Goal: Task Accomplishment & Management: Complete application form

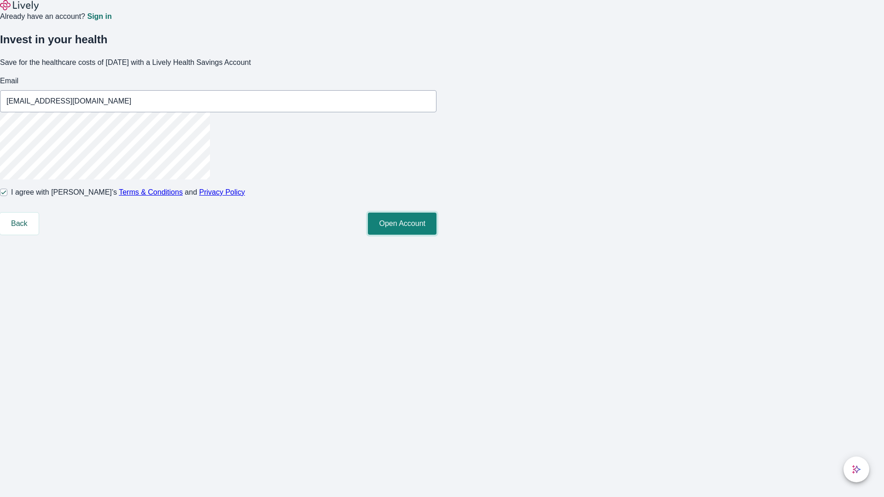
click at [437, 235] on button "Open Account" at bounding box center [402, 224] width 69 height 22
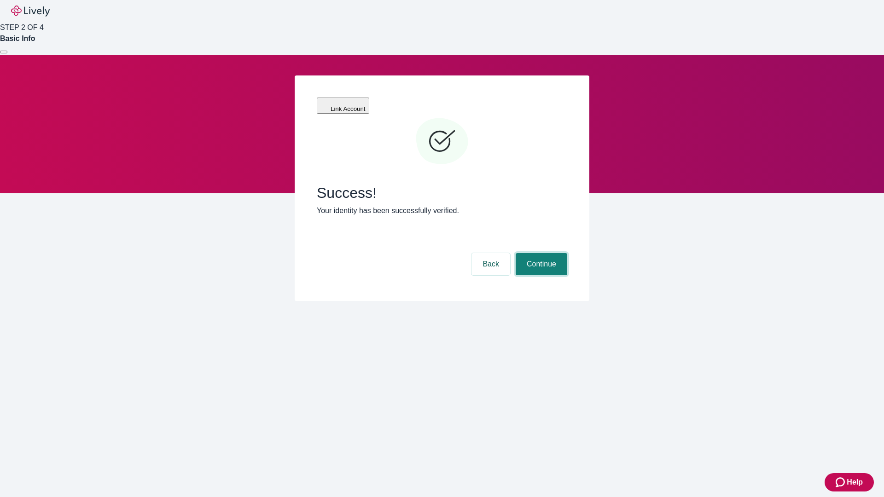
click at [540, 253] on button "Continue" at bounding box center [542, 264] width 52 height 22
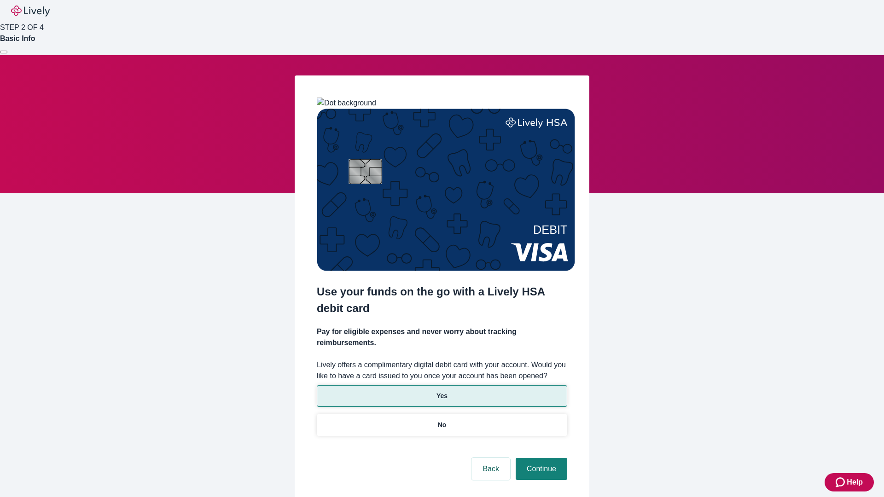
click at [442, 392] on p "Yes" at bounding box center [442, 397] width 11 height 10
click at [540, 458] on button "Continue" at bounding box center [542, 469] width 52 height 22
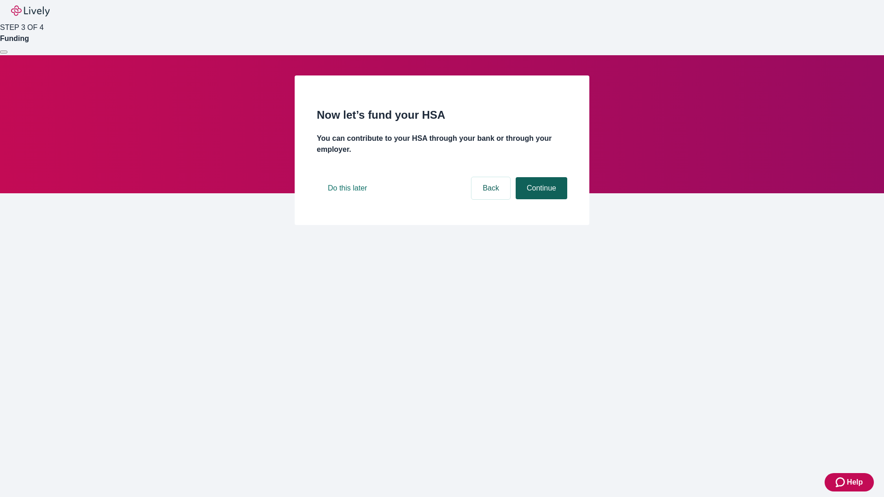
click at [540, 199] on button "Continue" at bounding box center [542, 188] width 52 height 22
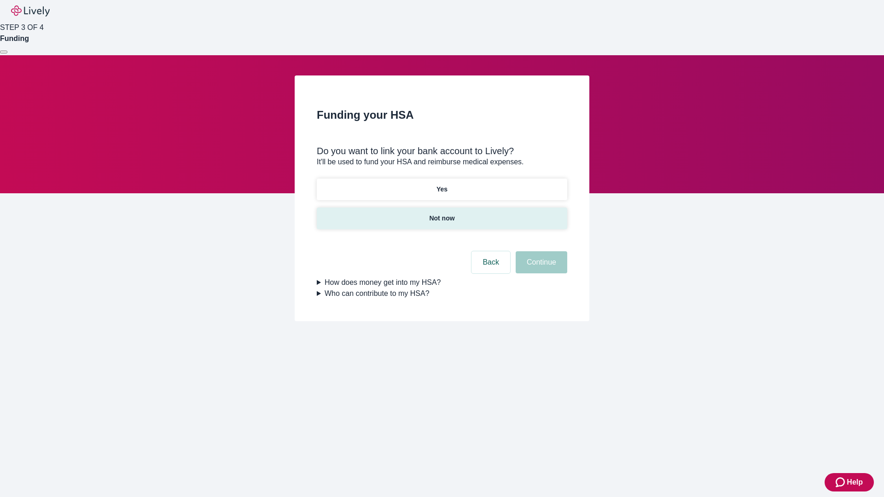
click at [442, 214] on p "Not now" at bounding box center [441, 219] width 25 height 10
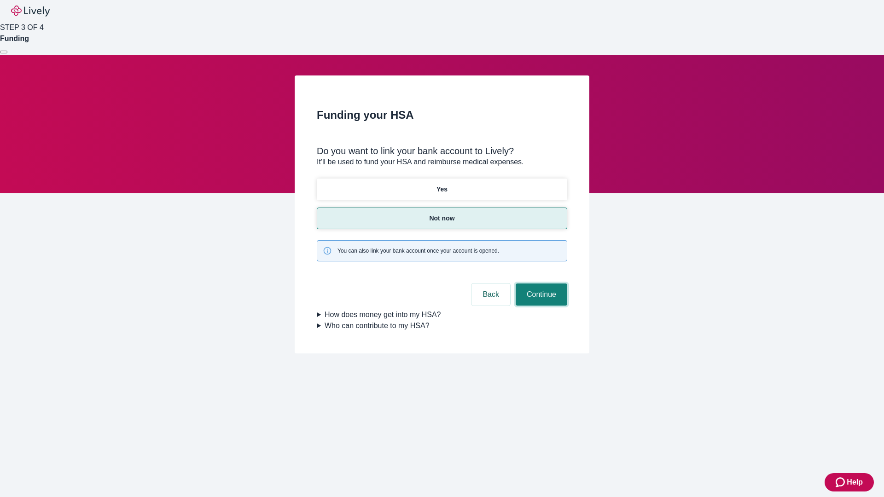
click at [540, 284] on button "Continue" at bounding box center [542, 295] width 52 height 22
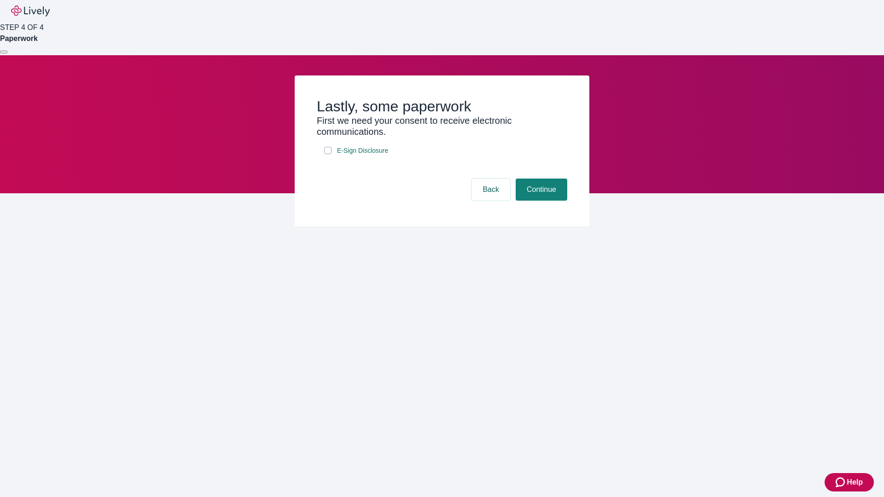
click at [328, 154] on input "E-Sign Disclosure" at bounding box center [327, 150] width 7 height 7
checkbox input "true"
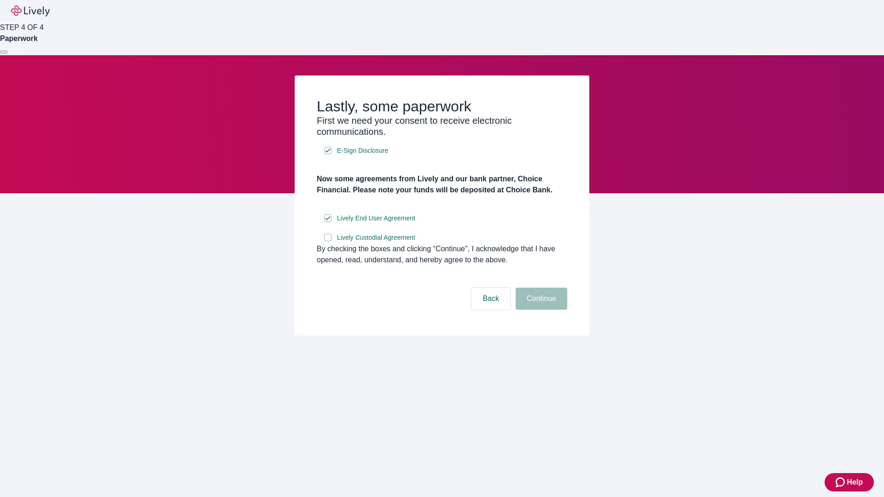
click at [328, 241] on input "Lively Custodial Agreement" at bounding box center [327, 237] width 7 height 7
checkbox input "true"
click at [540, 310] on button "Continue" at bounding box center [542, 299] width 52 height 22
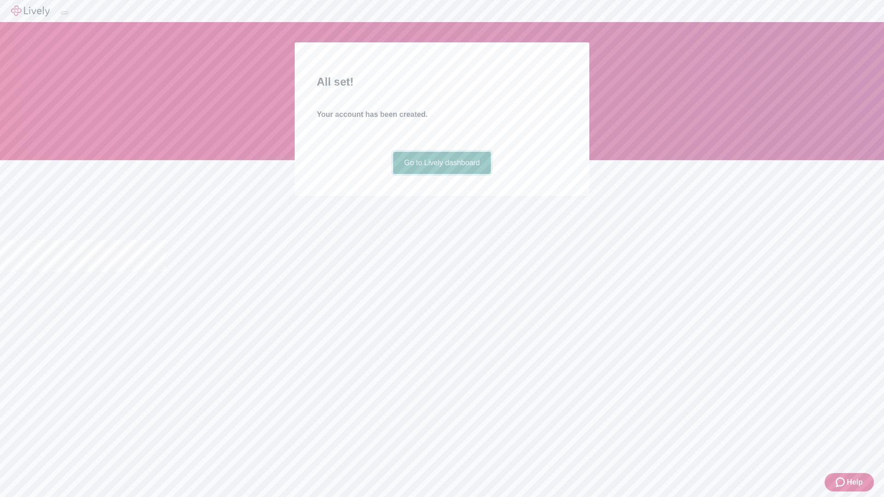
click at [442, 174] on link "Go to Lively dashboard" at bounding box center [442, 163] width 98 height 22
